Goal: Task Accomplishment & Management: Complete application form

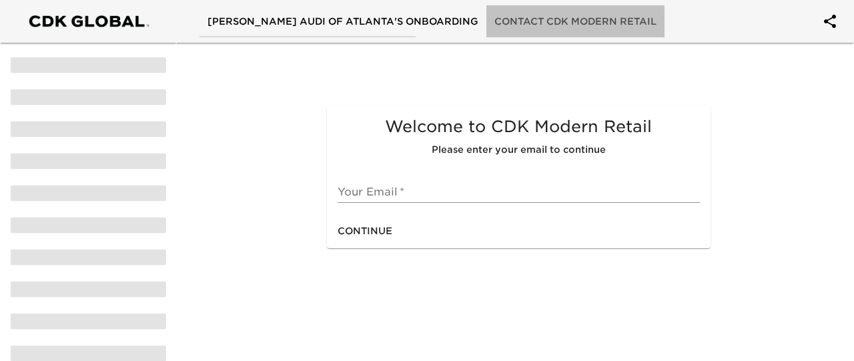
click at [558, 17] on span "Contact CDK Modern Retail" at bounding box center [575, 21] width 162 height 17
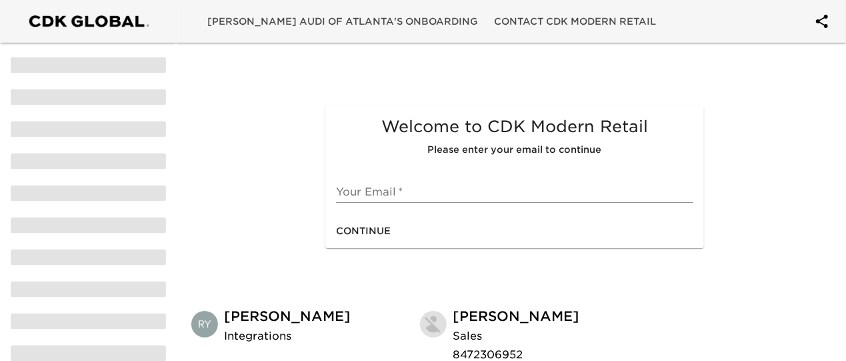
click at [387, 17] on span "[PERSON_NAME] Audi of Atlanta's Onboarding" at bounding box center [342, 21] width 271 height 17
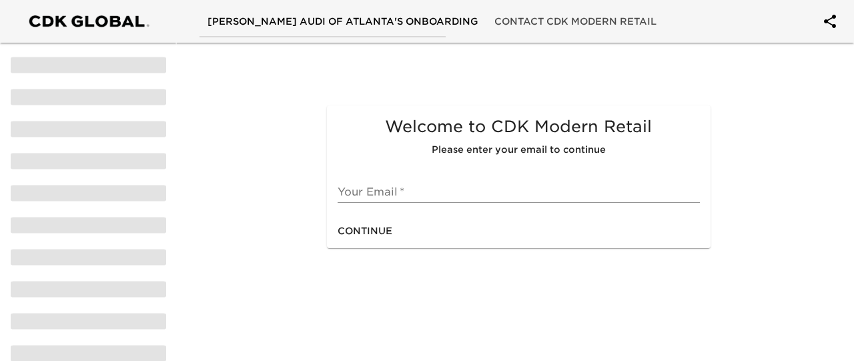
click at [455, 194] on input "text" at bounding box center [519, 191] width 363 height 21
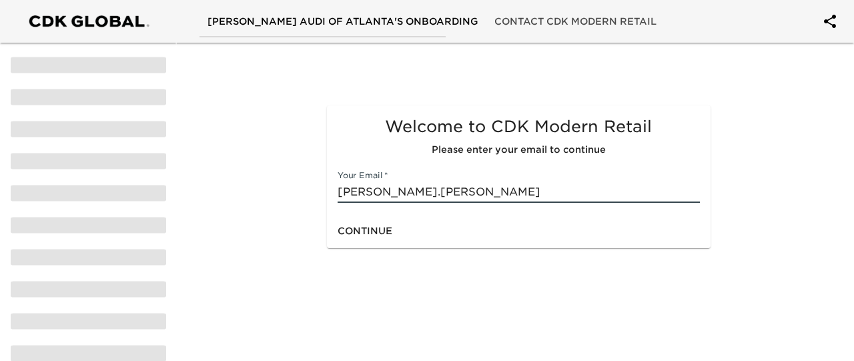
type input "[PERSON_NAME][EMAIL_ADDRESS][PERSON_NAME][DOMAIN_NAME]"
click at [468, 233] on div "Continue" at bounding box center [519, 230] width 384 height 35
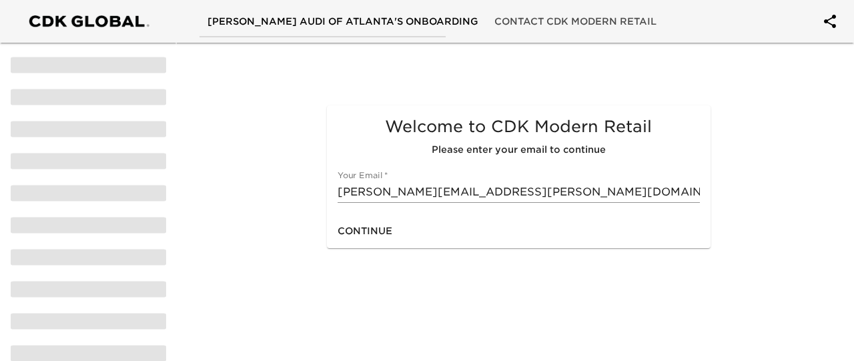
click at [367, 233] on span "Continue" at bounding box center [365, 231] width 55 height 17
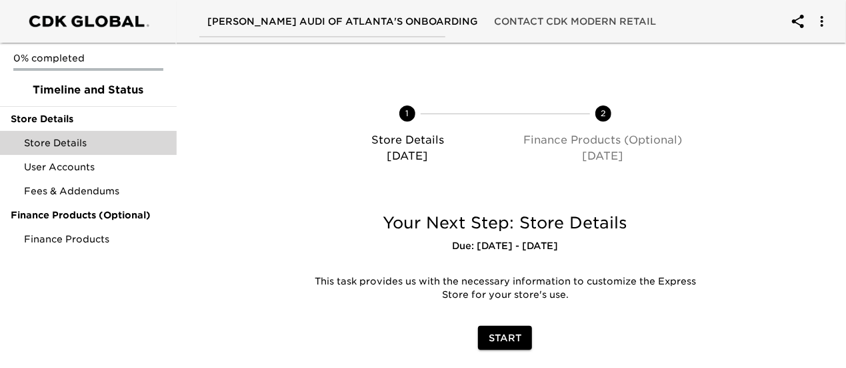
click at [92, 139] on span "Store Details" at bounding box center [95, 142] width 142 height 13
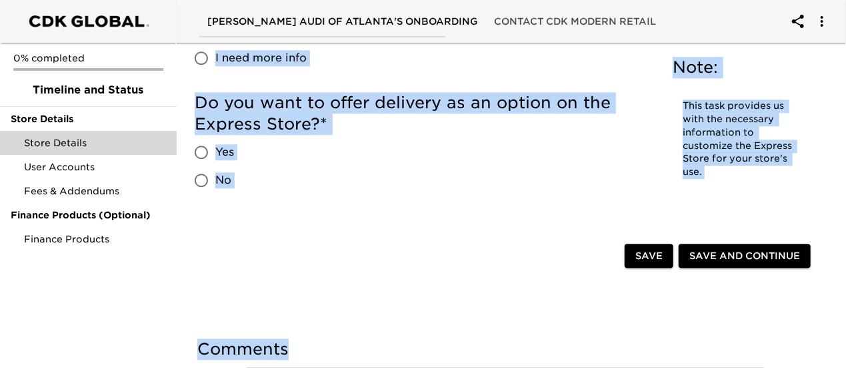
scroll to position [1745, 0]
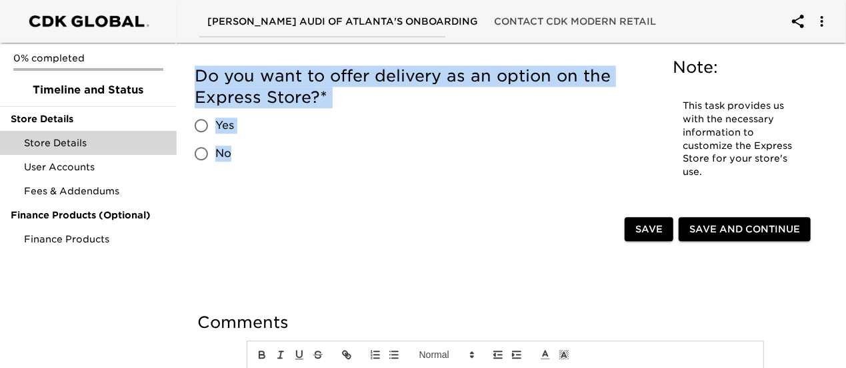
drag, startPoint x: 186, startPoint y: 58, endPoint x: 416, endPoint y: 198, distance: 268.8
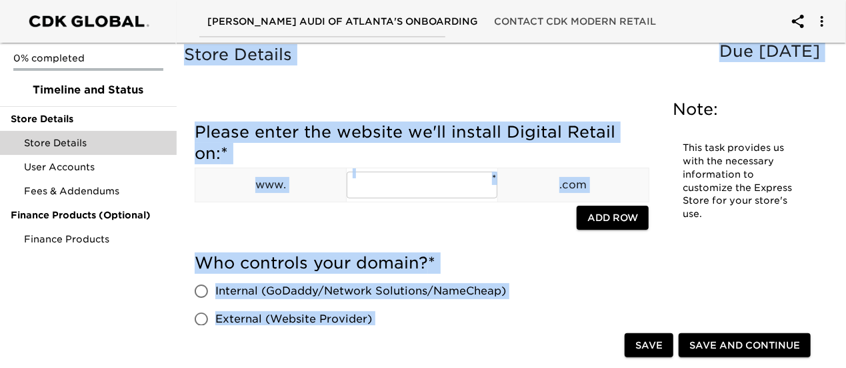
scroll to position [0, 0]
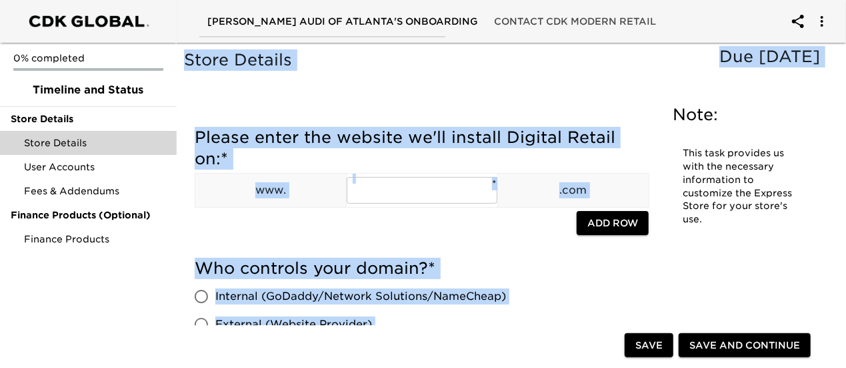
copy div "Lorem Ipsumdo Sit am 4 Cons Adip: Elit sedd eiusmodt in utla etd magnaaliq enim…"
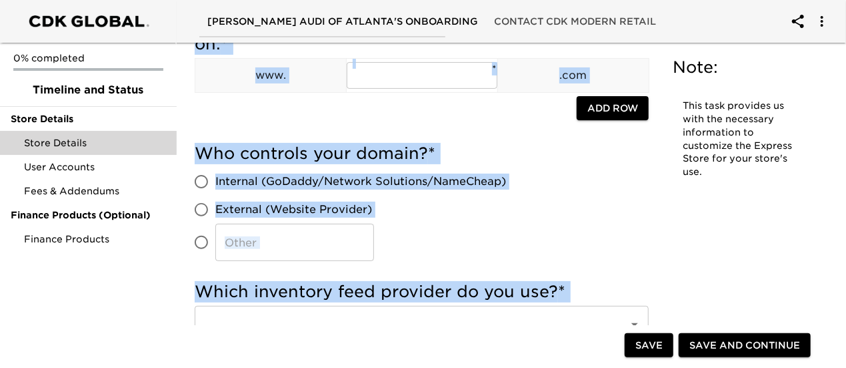
scroll to position [133, 0]
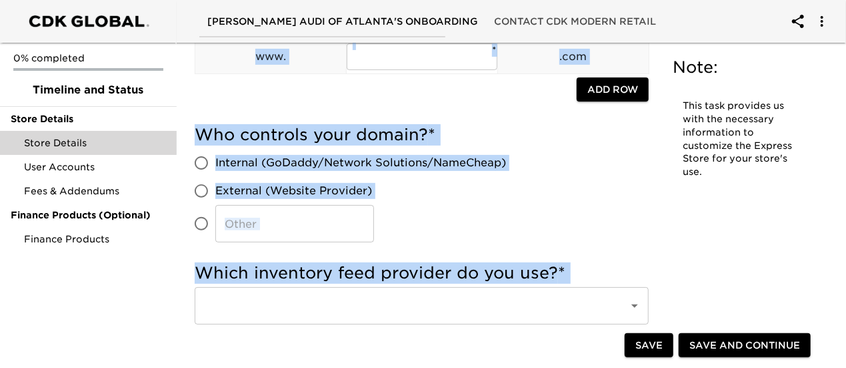
click at [523, 227] on div "Who controls your domain? * Internal (GoDaddy/Network Solutions/NameCheap) Exte…" at bounding box center [422, 183] width 454 height 118
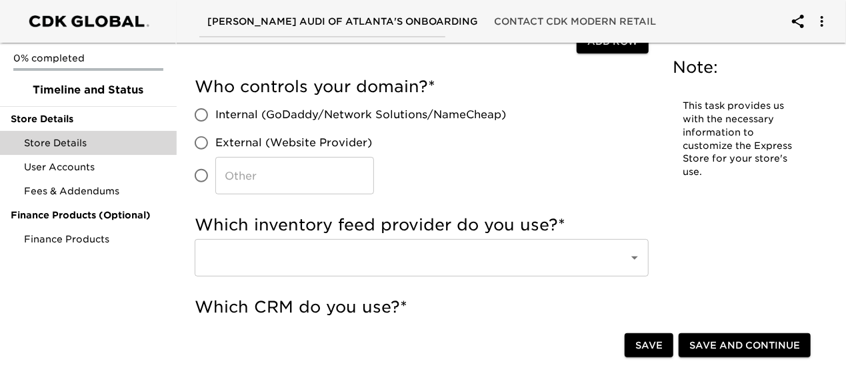
scroll to position [200, 0]
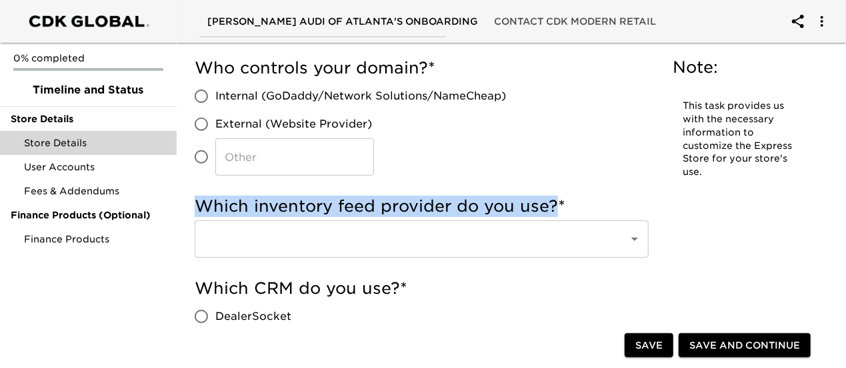
drag, startPoint x: 556, startPoint y: 209, endPoint x: 205, endPoint y: 209, distance: 350.8
click at [201, 211] on h5 "Which inventory feed provider do you use? *" at bounding box center [422, 205] width 454 height 21
copy h5 "Which inventory feed provider do you use?"
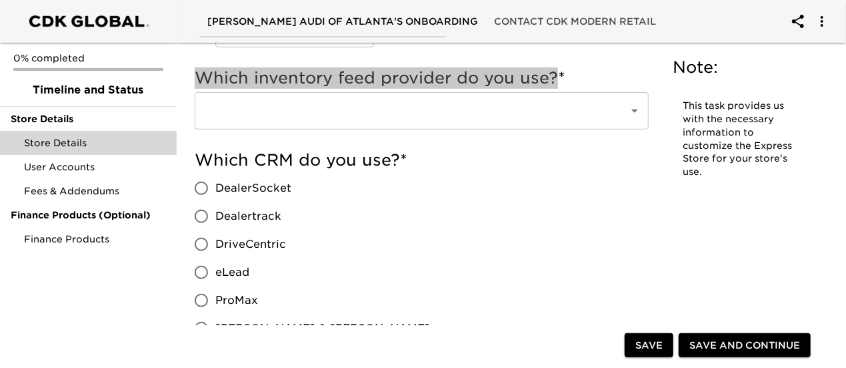
scroll to position [400, 0]
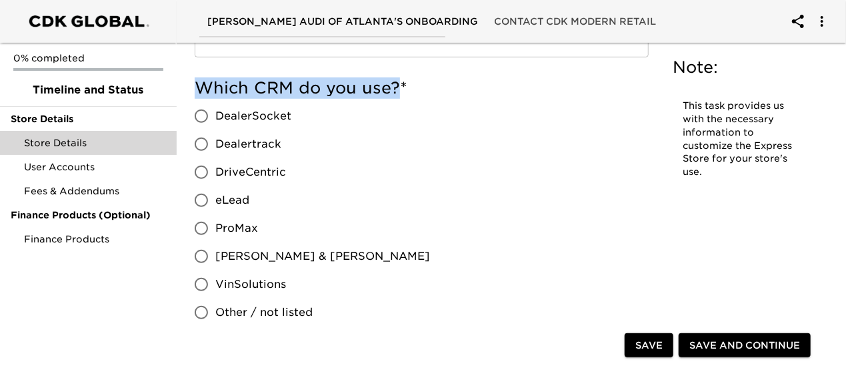
drag, startPoint x: 398, startPoint y: 89, endPoint x: 203, endPoint y: 89, distance: 194.8
click at [203, 89] on h5 "Which CRM do you use? *" at bounding box center [422, 87] width 454 height 21
copy h5 "Which CRM do you use?"
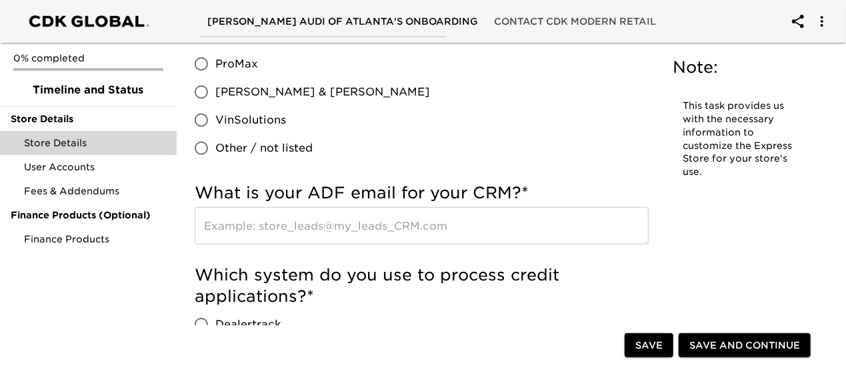
scroll to position [600, 0]
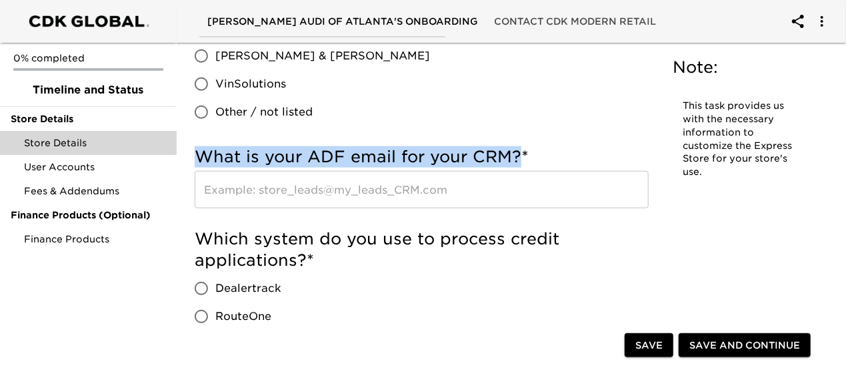
drag, startPoint x: 518, startPoint y: 157, endPoint x: 200, endPoint y: 157, distance: 317.5
click at [200, 157] on h5 "What is your ADF email for your CRM? *" at bounding box center [422, 156] width 454 height 21
copy h5 "What is your ADF email for your CRM?"
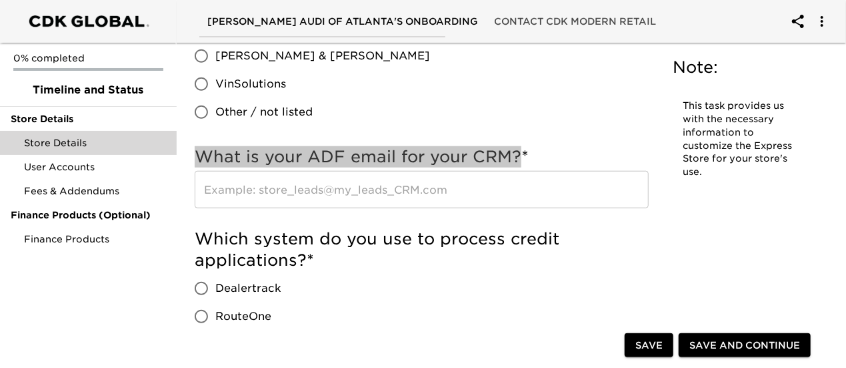
scroll to position [667, 0]
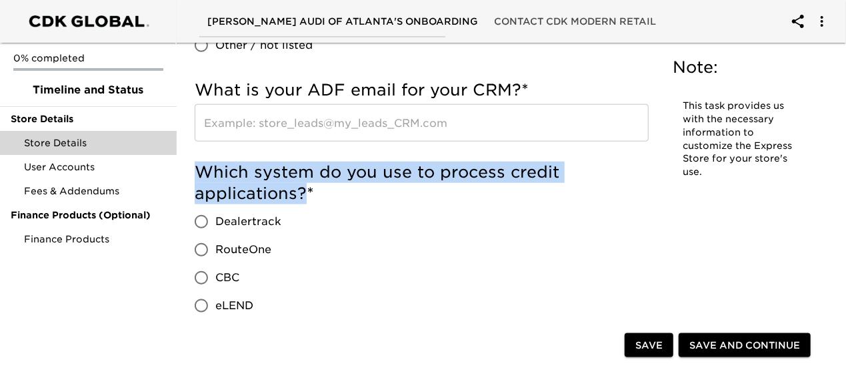
drag, startPoint x: 305, startPoint y: 197, endPoint x: 201, endPoint y: 179, distance: 105.5
click at [201, 179] on h5 "Which system do you use to process credit applications? *" at bounding box center [422, 182] width 454 height 43
copy h5 "Which system do you use to process credit applications?"
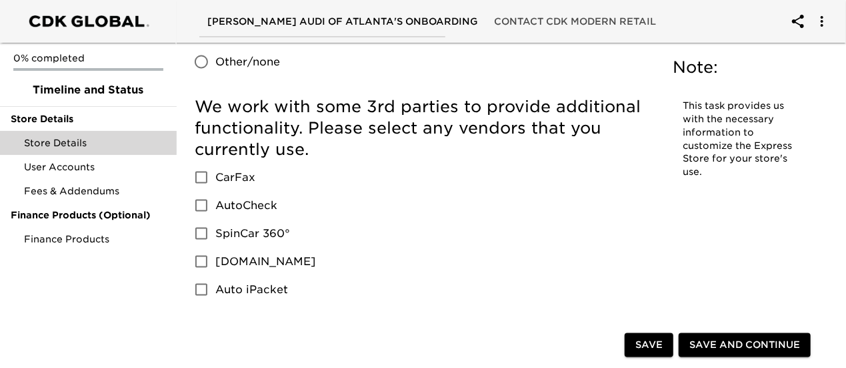
scroll to position [934, 0]
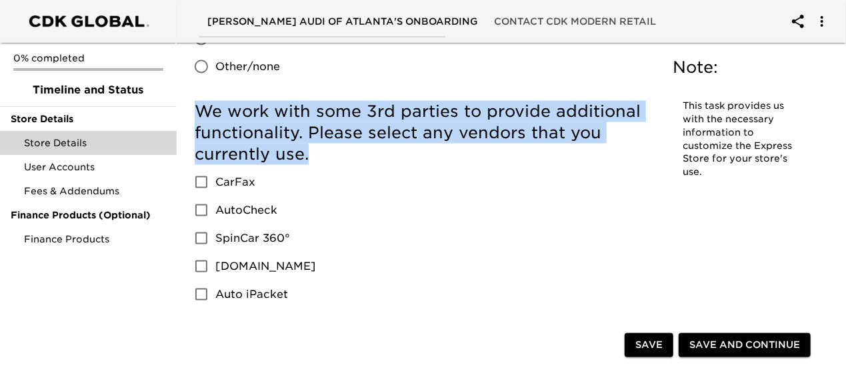
drag, startPoint x: 311, startPoint y: 157, endPoint x: 196, endPoint y: 119, distance: 121.1
click at [196, 119] on h5 "We work with some 3rd parties to provide additional functionality. Please selec…" at bounding box center [422, 133] width 454 height 64
copy h5 "We work with some 3rd parties to provide additional functionality. Please selec…"
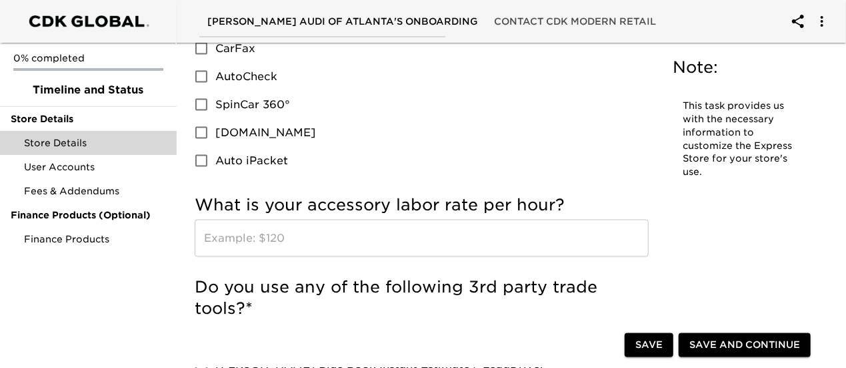
scroll to position [1134, 0]
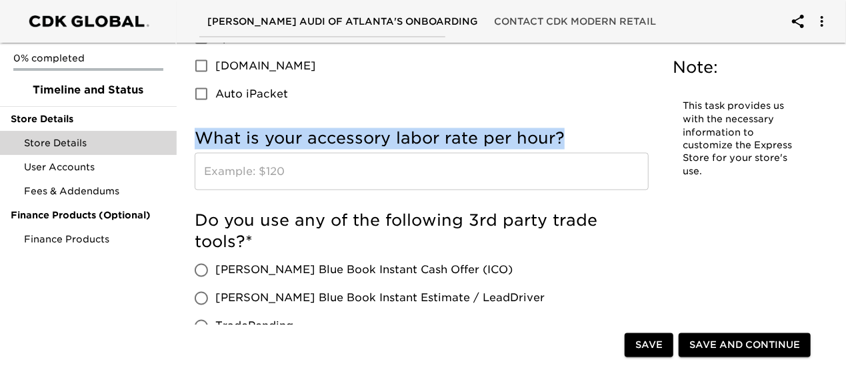
drag, startPoint x: 580, startPoint y: 138, endPoint x: 197, endPoint y: 137, distance: 382.9
click at [197, 137] on h5 "What is your accessory labor rate per hour?" at bounding box center [422, 138] width 454 height 21
copy h5 "What is your accessory labor rate per hour?"
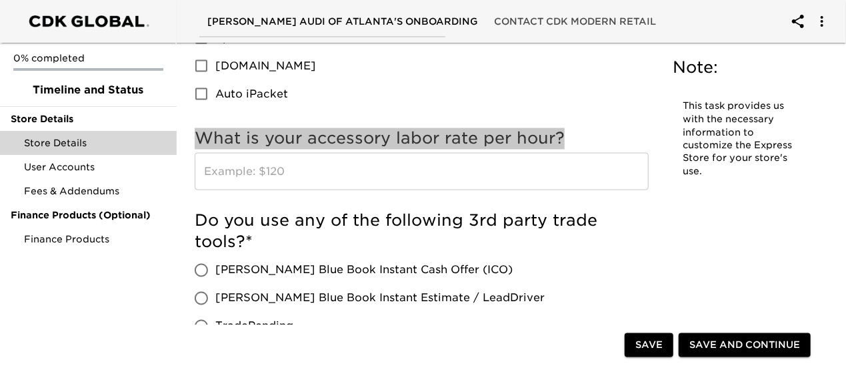
scroll to position [1267, 0]
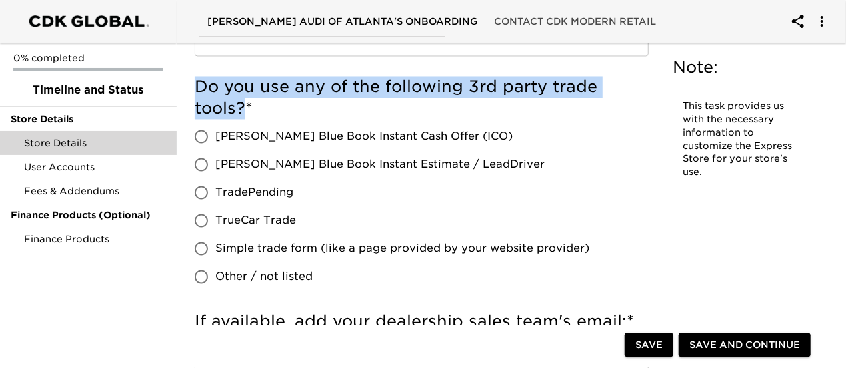
drag, startPoint x: 243, startPoint y: 109, endPoint x: 197, endPoint y: 93, distance: 48.1
click at [197, 93] on h5 "Do you use any of the following 3rd party trade tools? *" at bounding box center [422, 98] width 454 height 43
copy h5 "Do you use any of the following 3rd party trade tools?"
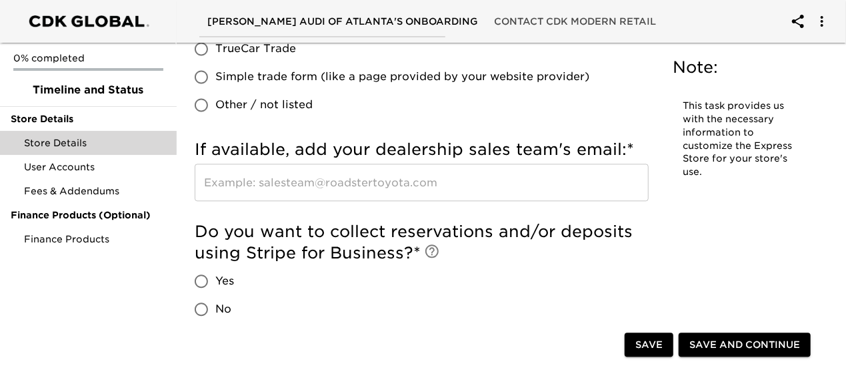
scroll to position [1467, 0]
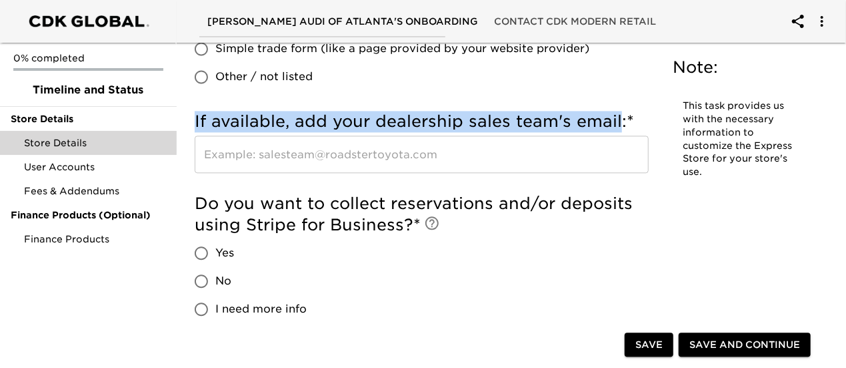
drag, startPoint x: 619, startPoint y: 123, endPoint x: 193, endPoint y: 123, distance: 426.2
copy h5 "If available, add your dealership sales team's email"
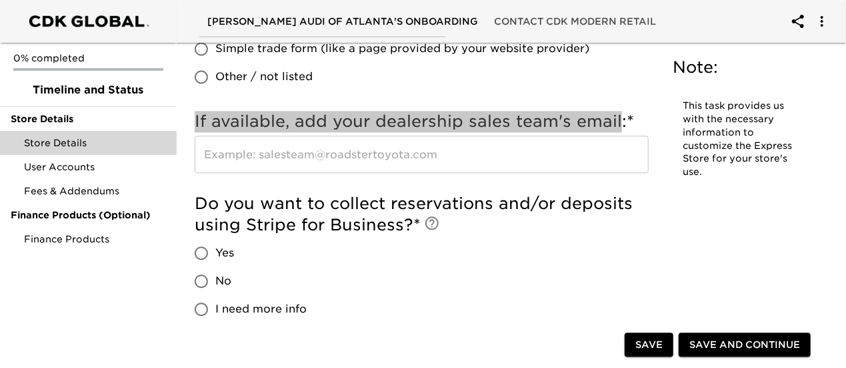
scroll to position [1534, 0]
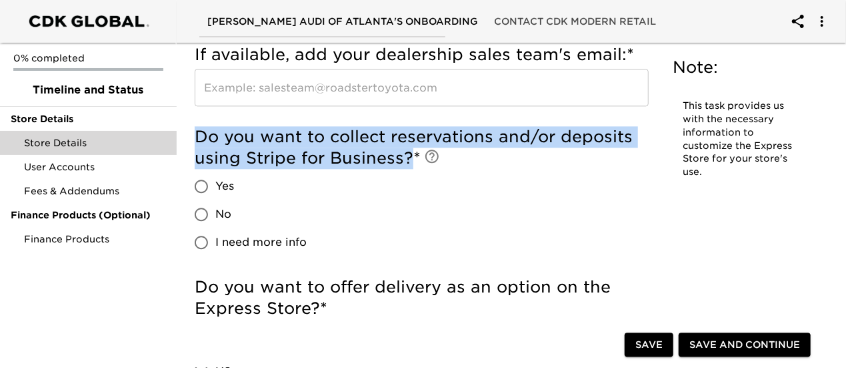
drag, startPoint x: 411, startPoint y: 158, endPoint x: 199, endPoint y: 145, distance: 211.9
click at [199, 145] on h5 "Do you want to collect reservations and/or deposits using Stripe for Business? *" at bounding box center [422, 147] width 454 height 43
copy h5 "Do you want to collect reservations and/or deposits using Stripe for Business?"
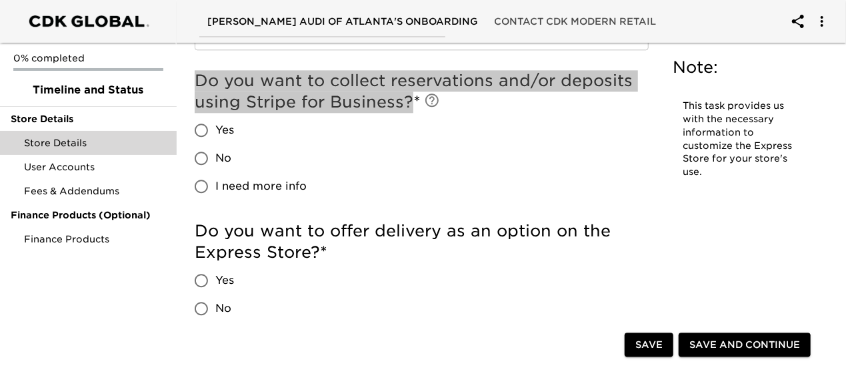
scroll to position [1667, 0]
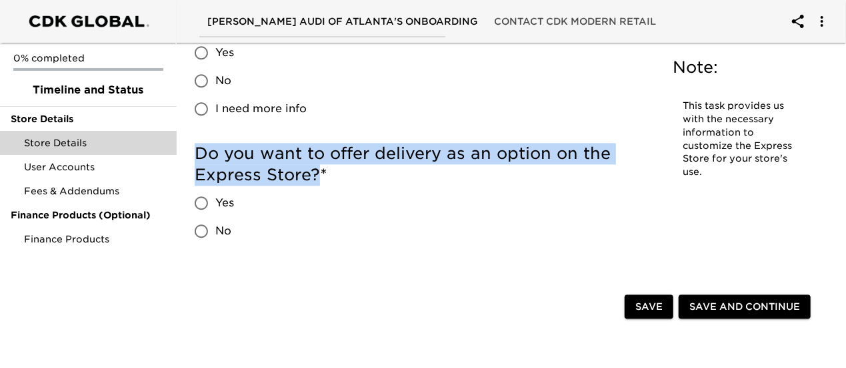
drag, startPoint x: 321, startPoint y: 178, endPoint x: 201, endPoint y: 158, distance: 122.4
click at [201, 158] on h5 "Do you want to offer delivery as an option on the Express Store? *" at bounding box center [422, 164] width 454 height 43
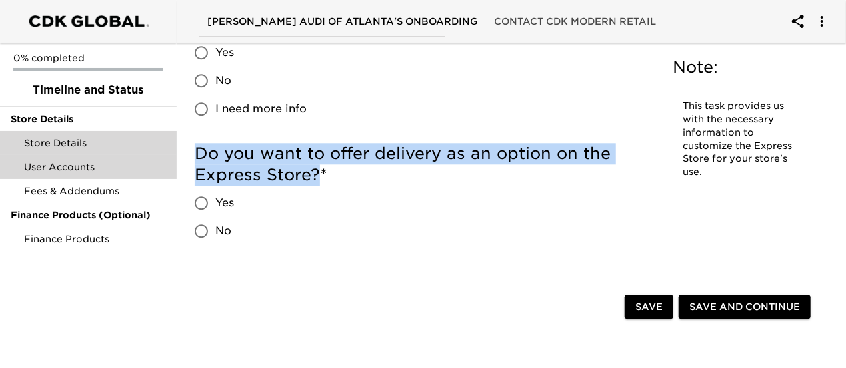
click at [79, 172] on span "User Accounts" at bounding box center [95, 166] width 142 height 13
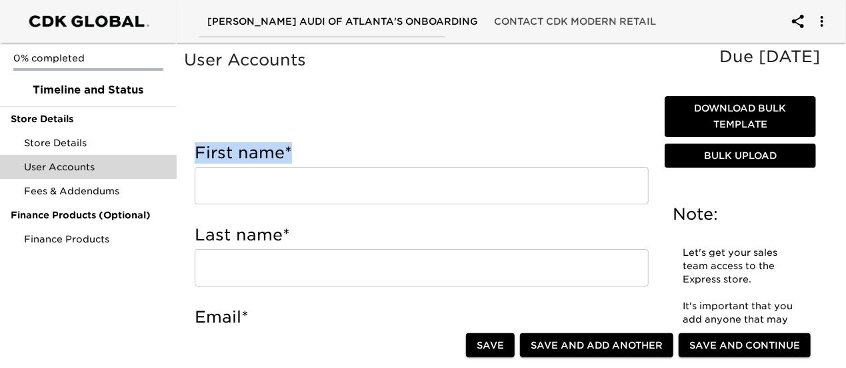
drag, startPoint x: 313, startPoint y: 155, endPoint x: 200, endPoint y: 157, distance: 113.4
click at [199, 157] on h5 "First name *" at bounding box center [422, 152] width 454 height 21
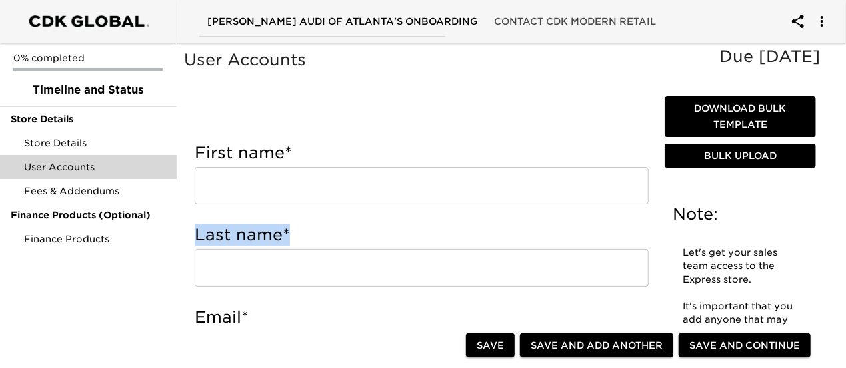
drag, startPoint x: 304, startPoint y: 235, endPoint x: 199, endPoint y: 234, distance: 105.4
click at [199, 234] on h5 "Last name *" at bounding box center [422, 234] width 454 height 21
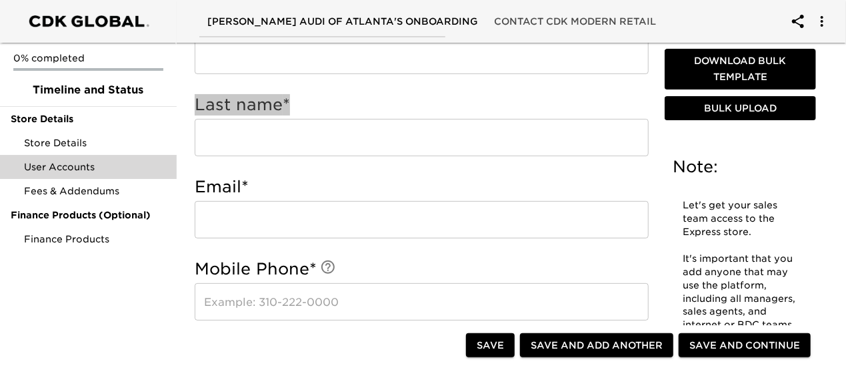
scroll to position [133, 0]
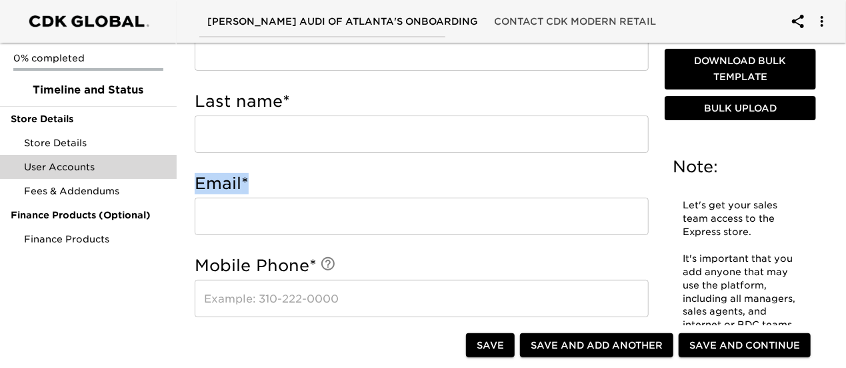
drag, startPoint x: 245, startPoint y: 186, endPoint x: 197, endPoint y: 186, distance: 47.4
click at [197, 186] on h5 "Email *" at bounding box center [422, 183] width 454 height 21
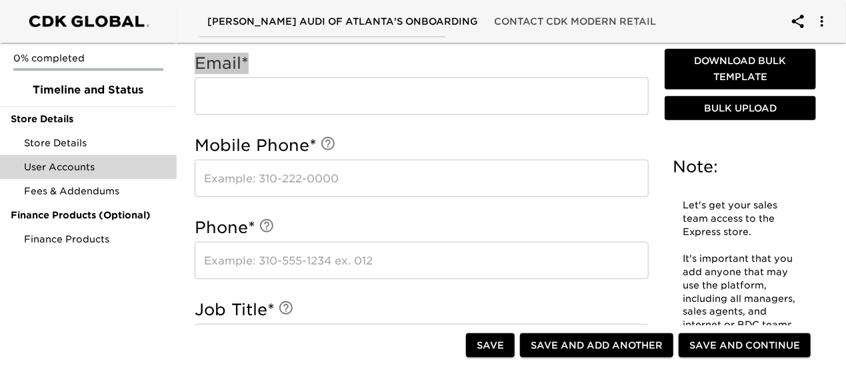
scroll to position [267, 0]
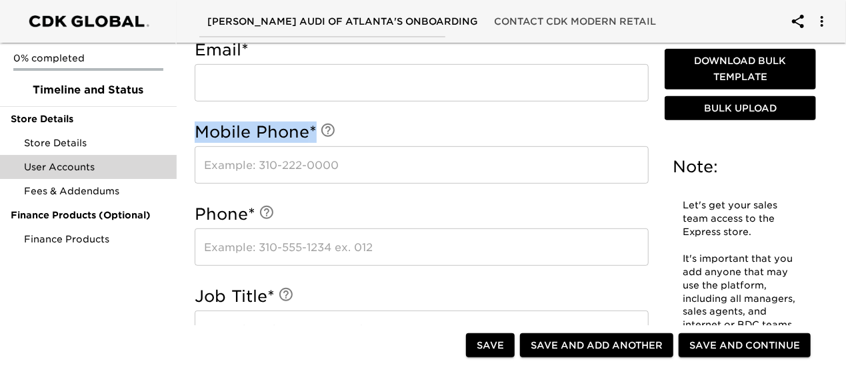
drag, startPoint x: 314, startPoint y: 134, endPoint x: 197, endPoint y: 135, distance: 116.7
click at [195, 135] on h5 "Mobile Phone *" at bounding box center [422, 131] width 454 height 21
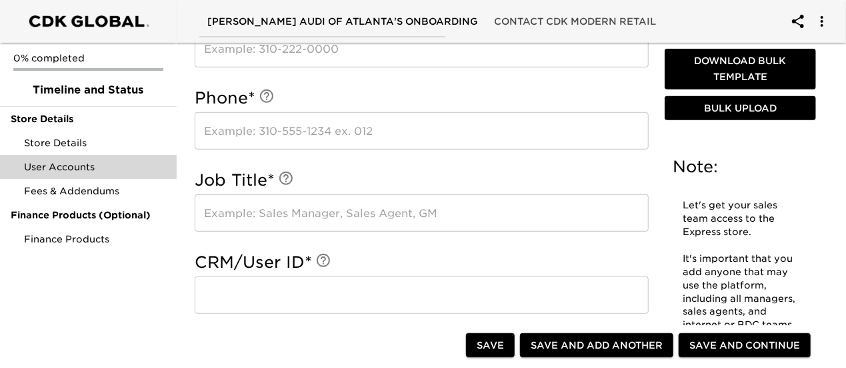
scroll to position [400, 0]
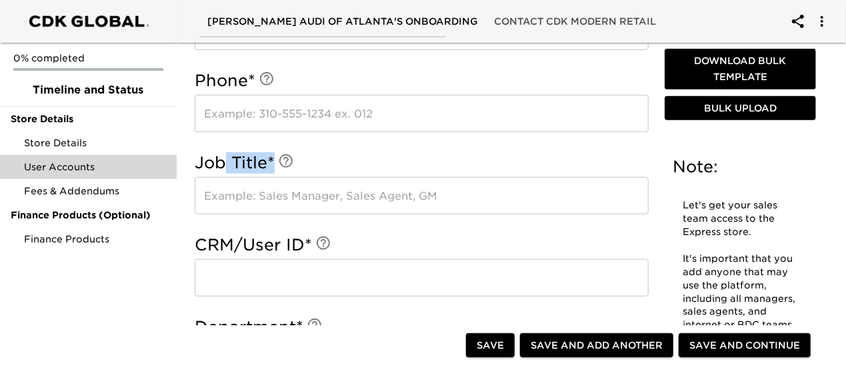
drag, startPoint x: 317, startPoint y: 158, endPoint x: 221, endPoint y: 164, distance: 96.2
click at [221, 164] on h5 "Job Title *" at bounding box center [422, 162] width 454 height 21
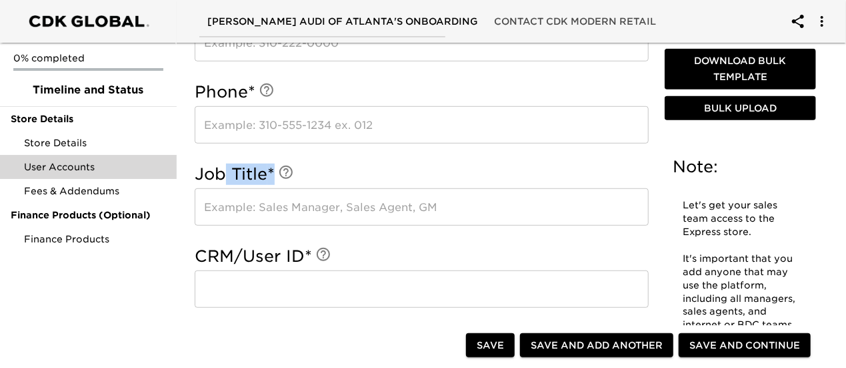
scroll to position [333, 0]
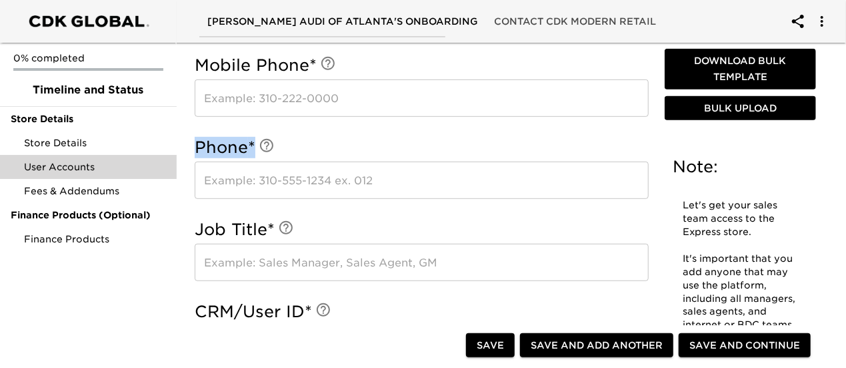
drag, startPoint x: 309, startPoint y: 141, endPoint x: 195, endPoint y: 146, distance: 114.8
click at [195, 146] on h5 "Phone *" at bounding box center [422, 147] width 454 height 21
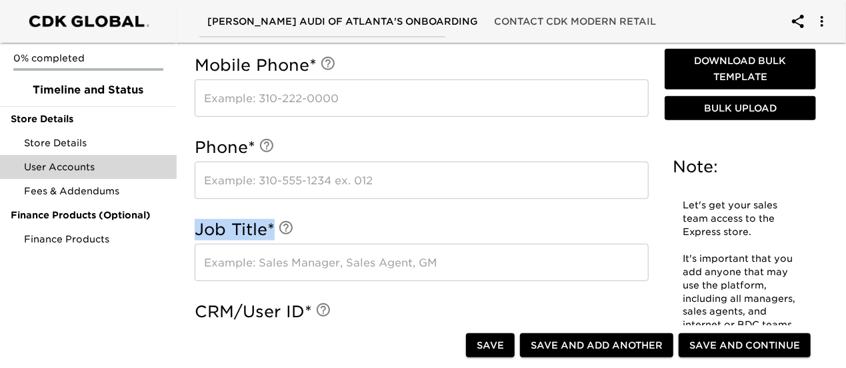
drag, startPoint x: 275, startPoint y: 233, endPoint x: 197, endPoint y: 233, distance: 77.4
click at [197, 233] on h5 "Job Title *" at bounding box center [422, 229] width 454 height 21
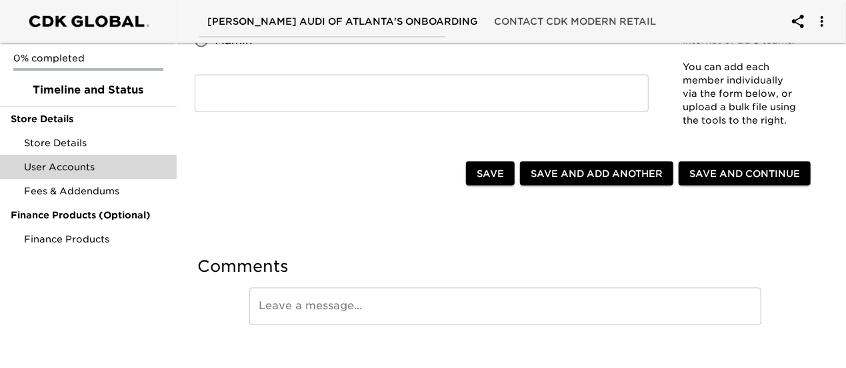
scroll to position [1059, 0]
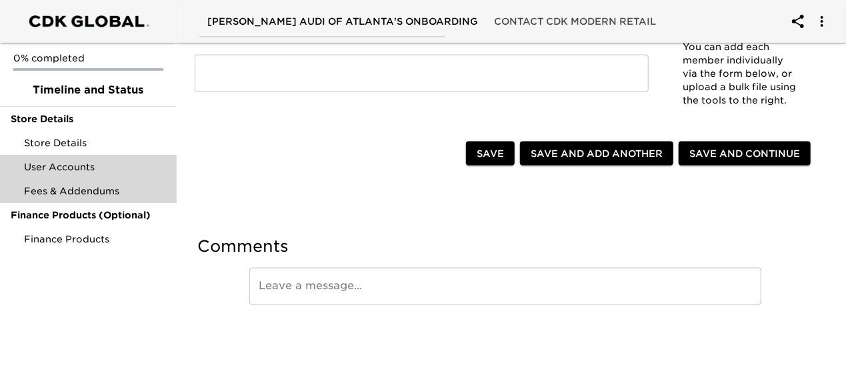
click at [61, 189] on span "Fees & Addendums" at bounding box center [95, 190] width 142 height 13
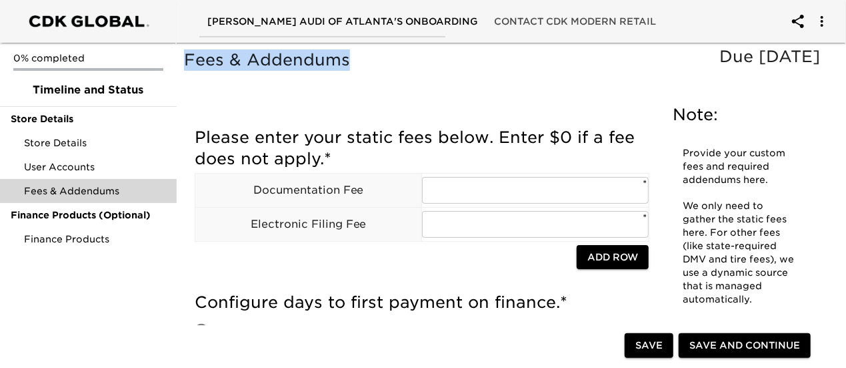
drag, startPoint x: 362, startPoint y: 57, endPoint x: 189, endPoint y: 58, distance: 172.8
click at [189, 58] on h5 "Fees & Addendums" at bounding box center [505, 59] width 643 height 21
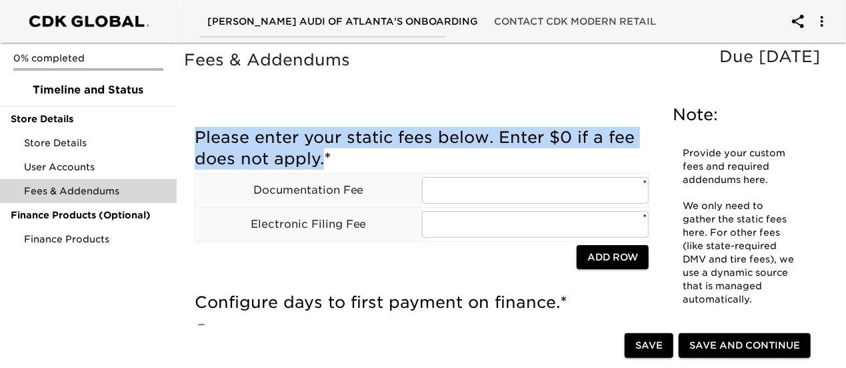
drag, startPoint x: 300, startPoint y: 160, endPoint x: 197, endPoint y: 141, distance: 105.1
click at [197, 141] on h5 "Please enter your static fees below. Enter $0 if a fee does not apply. *" at bounding box center [422, 148] width 454 height 43
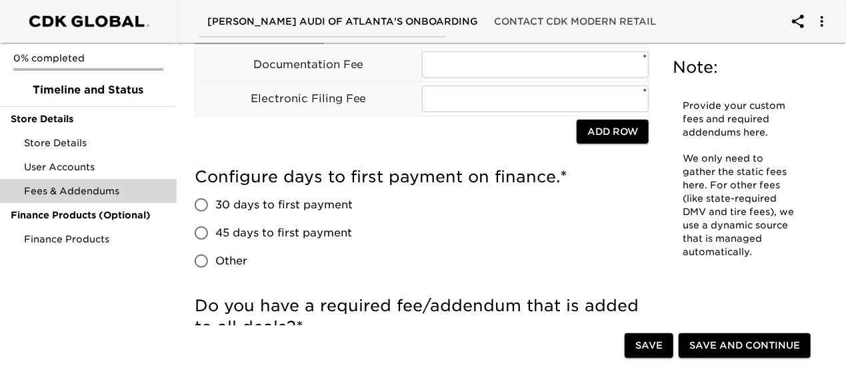
scroll to position [133, 0]
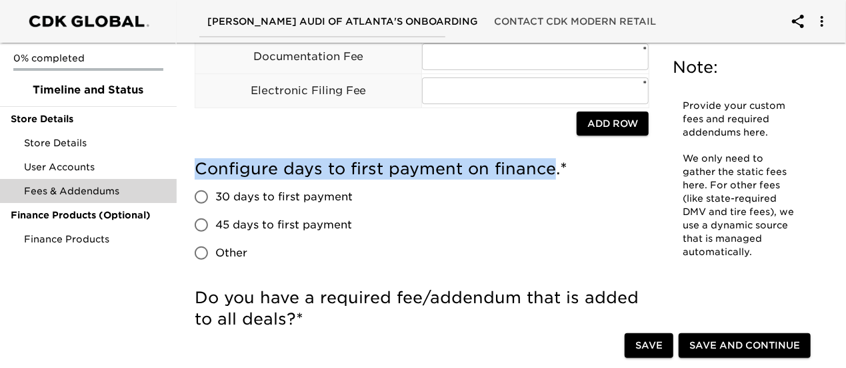
drag, startPoint x: 556, startPoint y: 164, endPoint x: 195, endPoint y: 169, distance: 360.2
click at [195, 169] on h5 "Configure days to first payment on finance. *" at bounding box center [422, 168] width 454 height 21
click at [428, 263] on div "Configure days to first payment on finance. * 30 days to first payment 45 days …" at bounding box center [422, 212] width 454 height 109
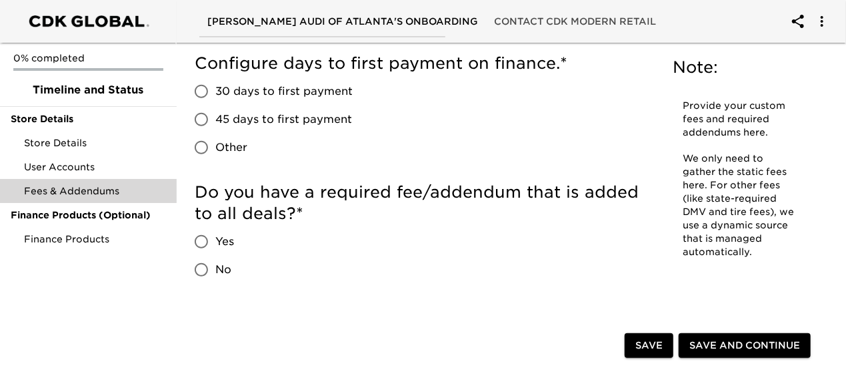
scroll to position [267, 0]
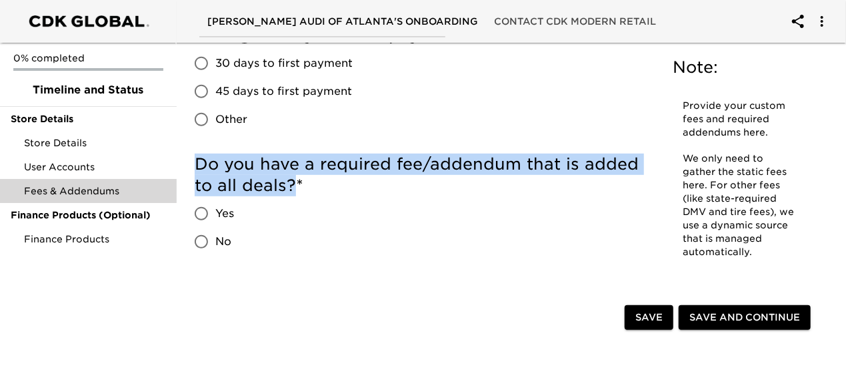
drag, startPoint x: 292, startPoint y: 187, endPoint x: 201, endPoint y: 167, distance: 93.7
click at [201, 167] on h5 "Do you have a required fee/addendum that is added to all deals? *" at bounding box center [422, 174] width 454 height 43
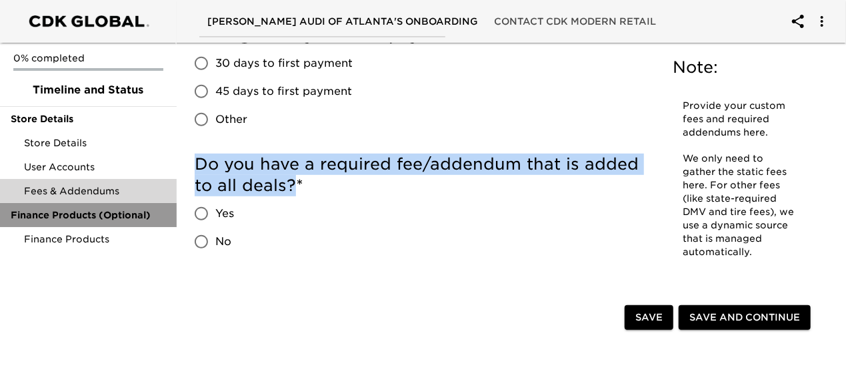
click at [63, 213] on span "Finance Products (Optional)" at bounding box center [88, 214] width 155 height 13
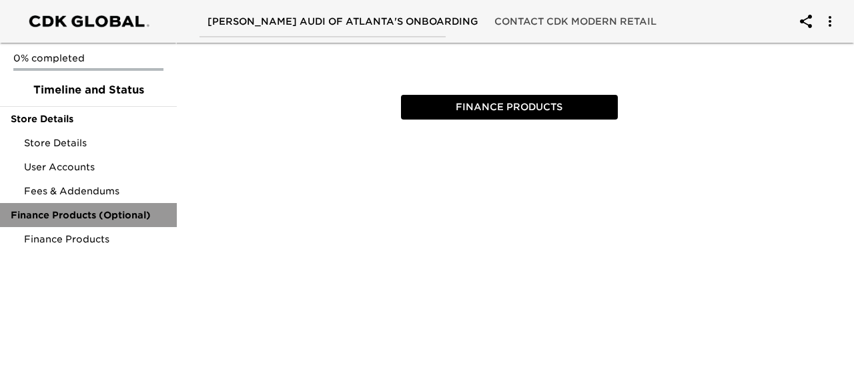
drag, startPoint x: 156, startPoint y: 214, endPoint x: 121, endPoint y: 214, distance: 34.7
click at [121, 214] on span "Finance Products (Optional)" at bounding box center [88, 214] width 155 height 13
drag, startPoint x: 165, startPoint y: 210, endPoint x: 17, endPoint y: 217, distance: 148.3
click at [17, 217] on span "Finance Products (Optional)" at bounding box center [88, 214] width 155 height 13
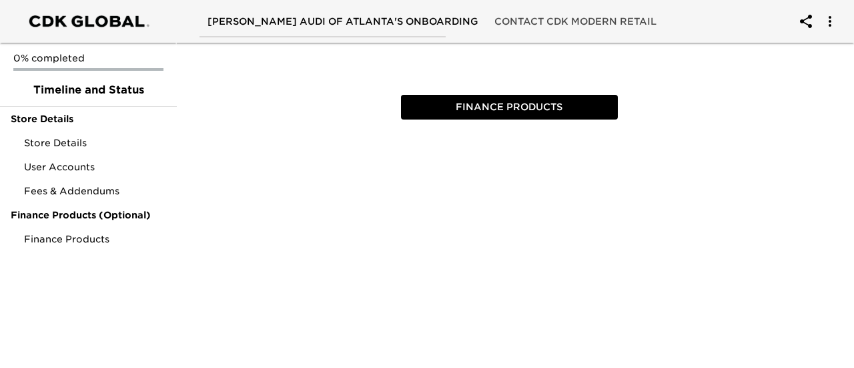
drag, startPoint x: 17, startPoint y: 217, endPoint x: 343, endPoint y: 239, distance: 326.2
click at [341, 125] on html "[PERSON_NAME] Audi of Atlanta's Onboarding Contact CDK Modern Retail 0% complet…" at bounding box center [427, 62] width 854 height 125
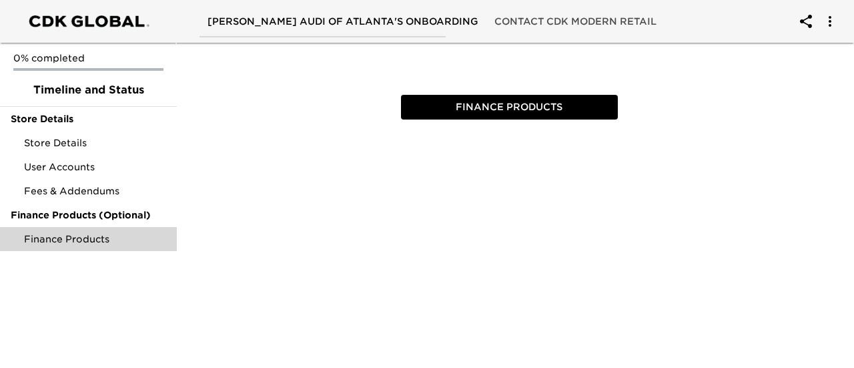
click at [79, 242] on span "Finance Products" at bounding box center [95, 238] width 142 height 13
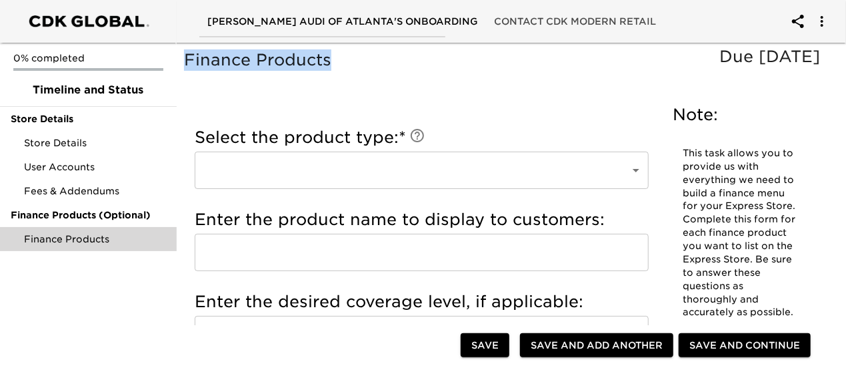
drag, startPoint x: 339, startPoint y: 63, endPoint x: 187, endPoint y: 63, distance: 152.1
click at [187, 63] on h5 "Finance Products" at bounding box center [505, 59] width 643 height 21
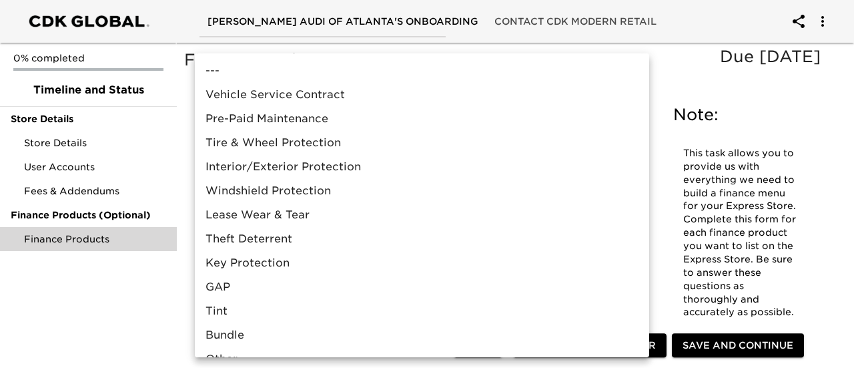
click at [680, 81] on div at bounding box center [427, 184] width 854 height 368
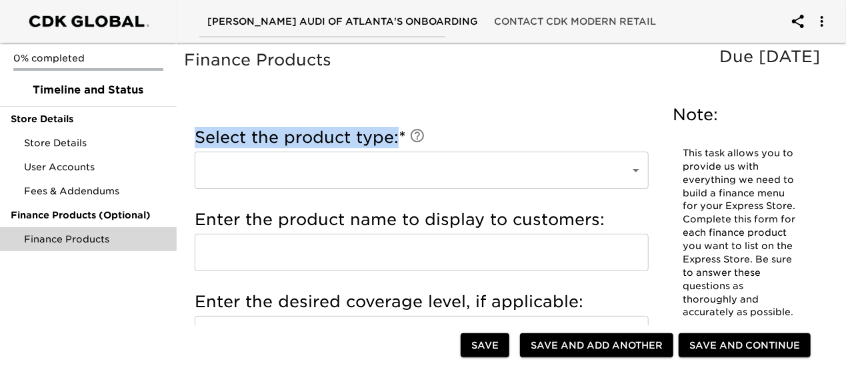
drag, startPoint x: 399, startPoint y: 138, endPoint x: 198, endPoint y: 139, distance: 200.8
click at [198, 139] on h5 "Select the product type: *" at bounding box center [422, 137] width 454 height 21
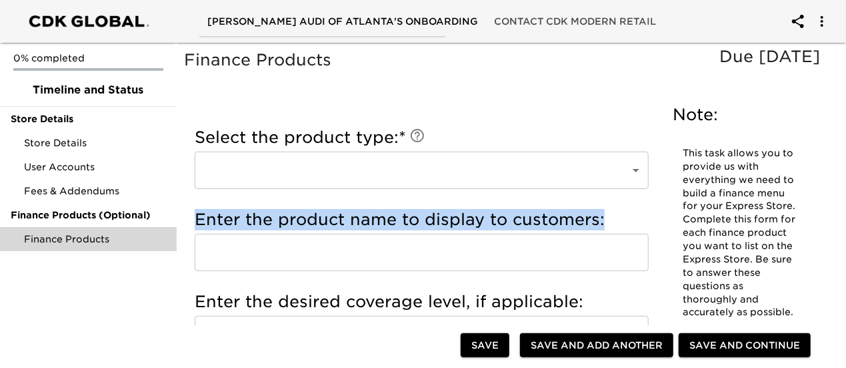
drag, startPoint x: 606, startPoint y: 218, endPoint x: 199, endPoint y: 223, distance: 407.6
click at [199, 223] on h5 "Enter the product name to display to customers:" at bounding box center [422, 219] width 454 height 21
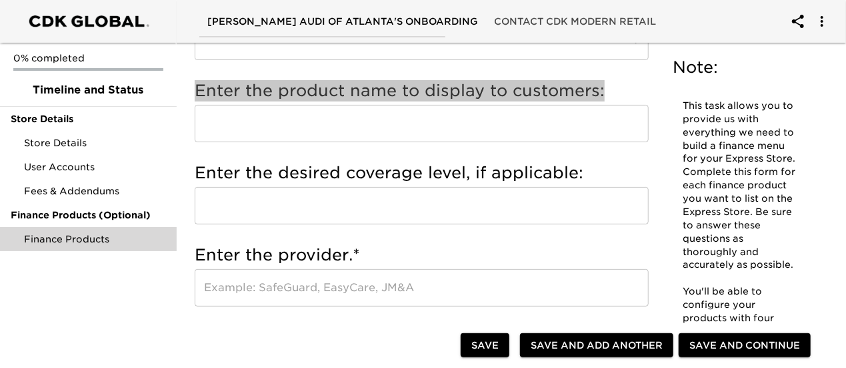
scroll to position [133, 0]
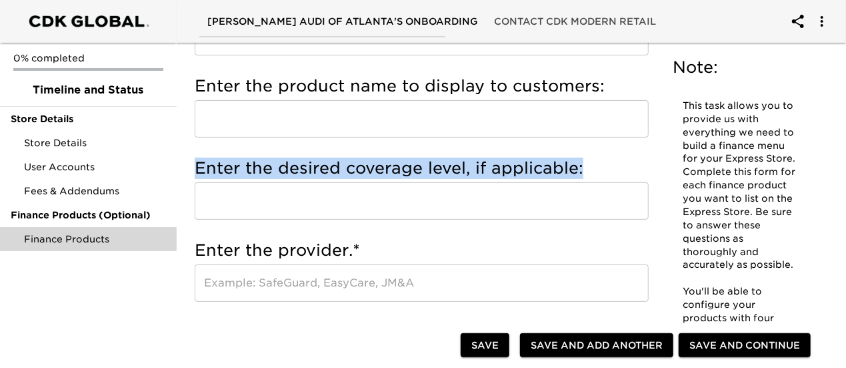
drag, startPoint x: 574, startPoint y: 171, endPoint x: 197, endPoint y: 173, distance: 376.2
click at [197, 173] on h5 "Enter the desired coverage level, if applicable:" at bounding box center [422, 167] width 454 height 21
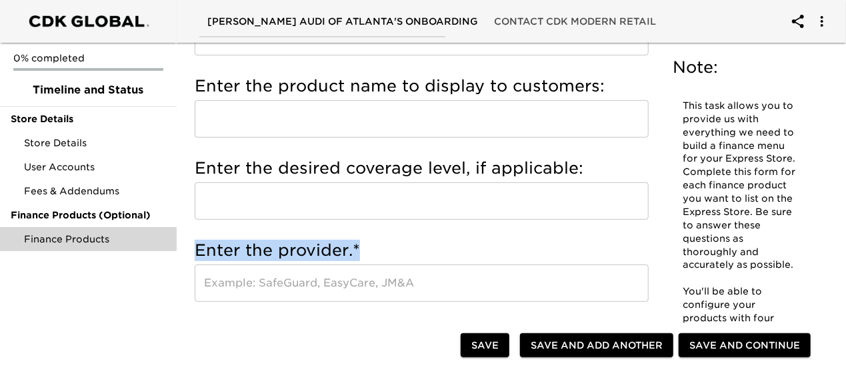
drag, startPoint x: 360, startPoint y: 252, endPoint x: 201, endPoint y: 252, distance: 158.7
click at [199, 253] on h5 "Enter the provider. *" at bounding box center [422, 249] width 454 height 21
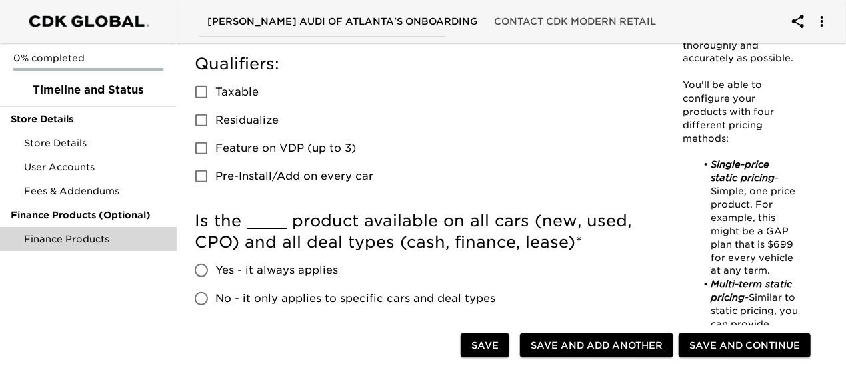
scroll to position [400, 0]
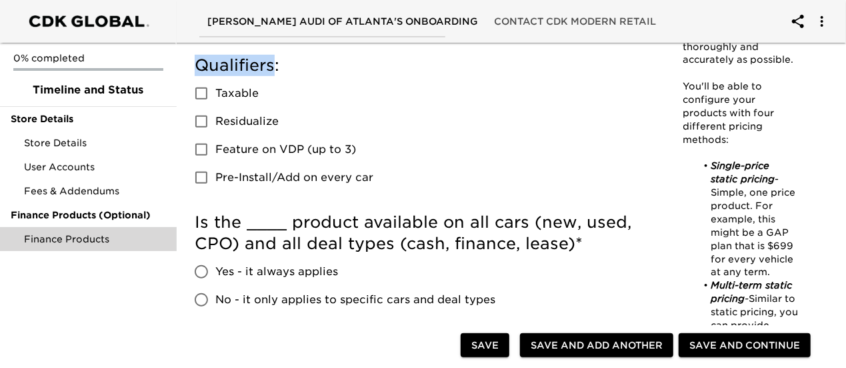
drag, startPoint x: 273, startPoint y: 67, endPoint x: 201, endPoint y: 69, distance: 71.4
click at [201, 69] on h5 "Qualifiers:" at bounding box center [422, 65] width 454 height 21
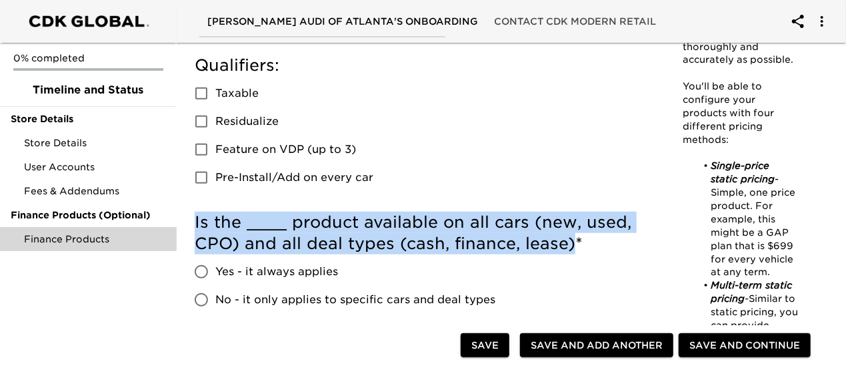
drag, startPoint x: 526, startPoint y: 253, endPoint x: 195, endPoint y: 226, distance: 332.6
click at [195, 226] on h5 "Is the ____ product available on all cars (new, used, CPO) and all deal types (…" at bounding box center [422, 232] width 454 height 43
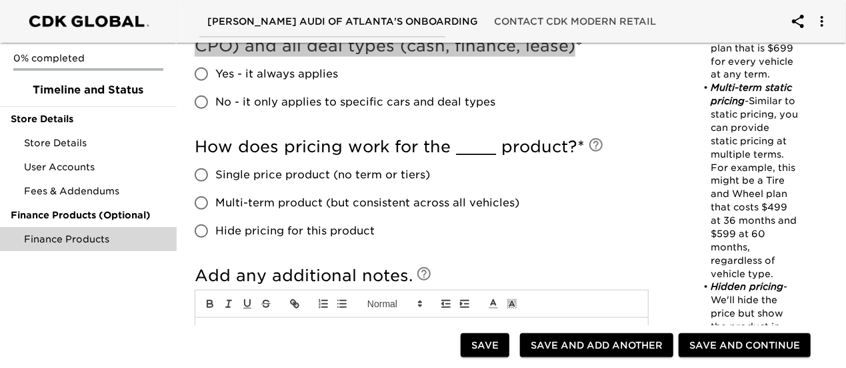
scroll to position [600, 0]
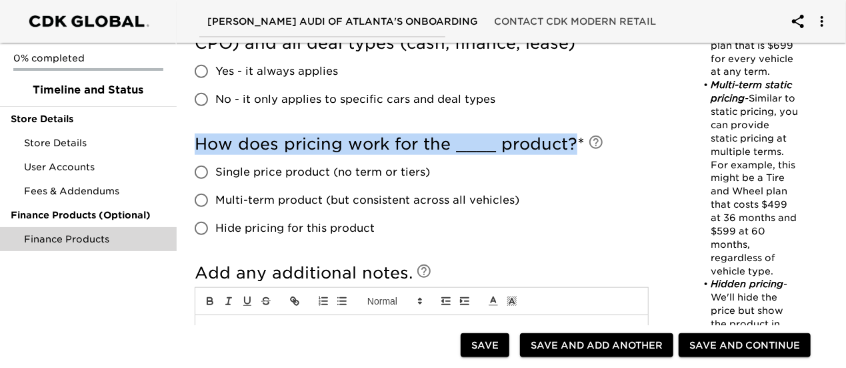
drag, startPoint x: 576, startPoint y: 143, endPoint x: 200, endPoint y: 147, distance: 376.2
click at [200, 147] on h5 "How does pricing work for the ____ product? *" at bounding box center [422, 143] width 454 height 21
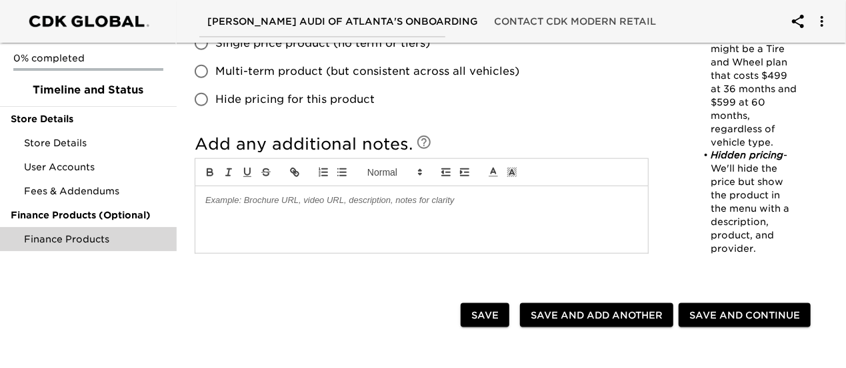
scroll to position [734, 0]
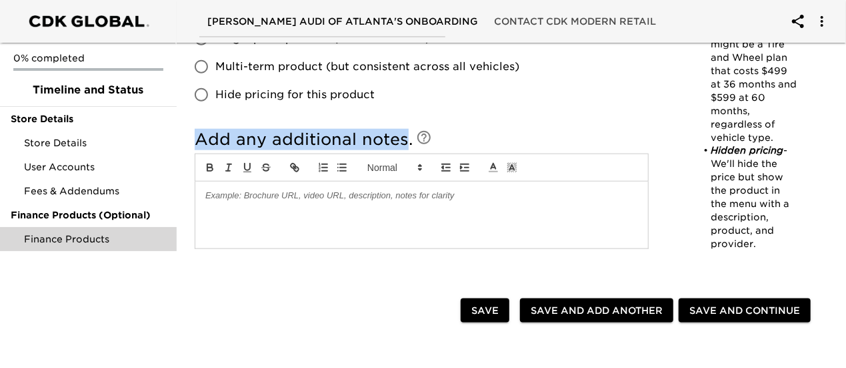
drag, startPoint x: 408, startPoint y: 142, endPoint x: 201, endPoint y: 145, distance: 206.1
click at [198, 146] on h5 "Add any additional notes." at bounding box center [422, 139] width 454 height 21
